Goal: Task Accomplishment & Management: Manage account settings

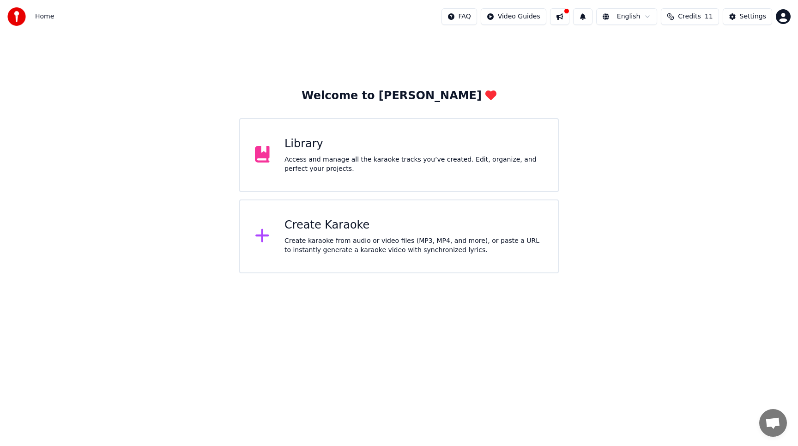
click at [705, 15] on button "Credits 11" at bounding box center [690, 16] width 58 height 17
click at [697, 19] on span "Credits" at bounding box center [689, 16] width 23 height 9
click at [744, 22] on button "Settings" at bounding box center [747, 16] width 49 height 17
